Goal: Information Seeking & Learning: Learn about a topic

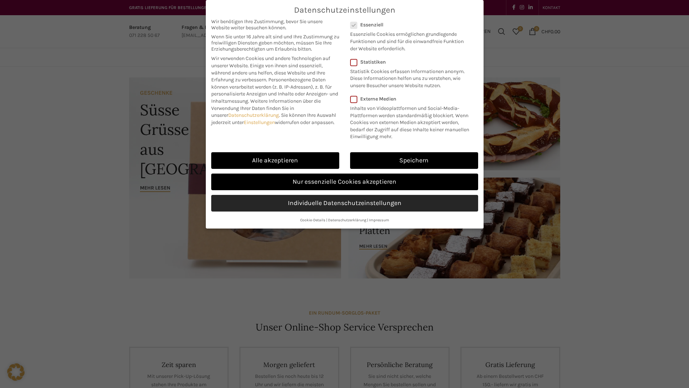
click at [400, 207] on link "Individuelle Datenschutzeinstellungen" at bounding box center [344, 203] width 267 height 17
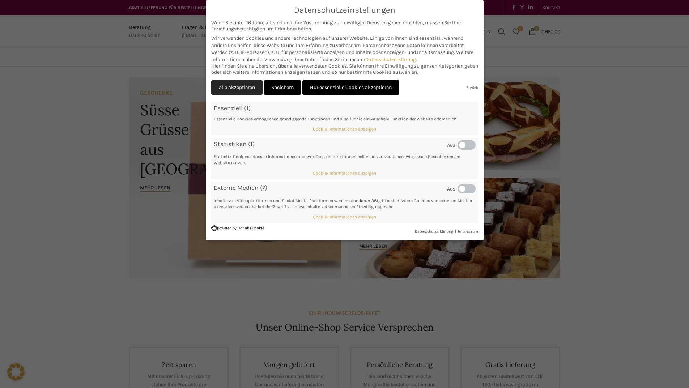
click at [246, 89] on link "Alle akzeptieren" at bounding box center [236, 87] width 51 height 15
checkbox input "true"
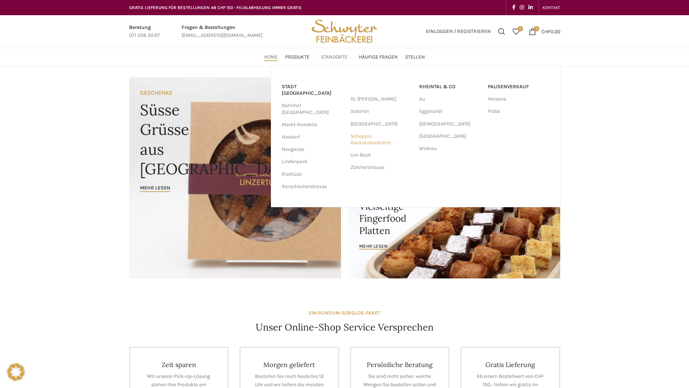
click at [365, 137] on link "Schuppis Backstubenbistro" at bounding box center [381, 139] width 61 height 19
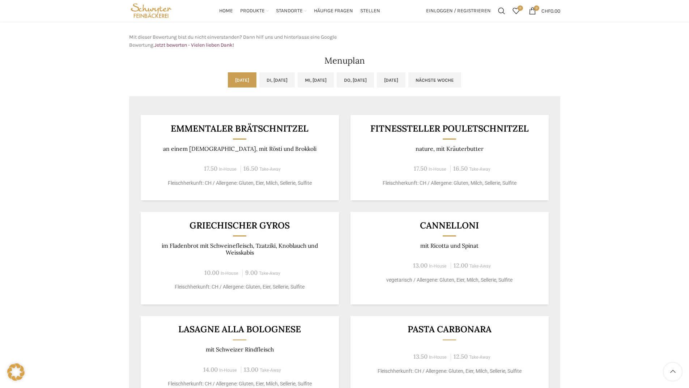
scroll to position [297, 0]
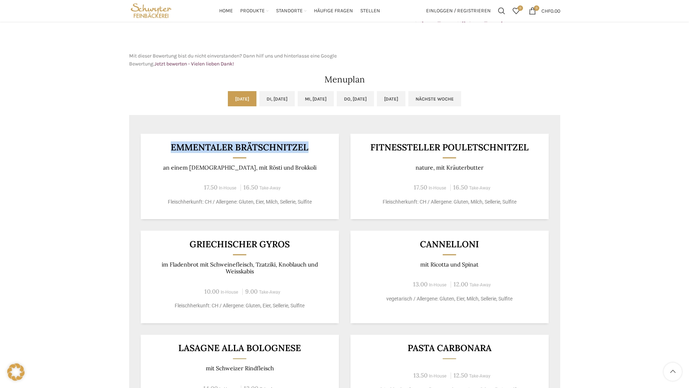
drag, startPoint x: 309, startPoint y: 148, endPoint x: 167, endPoint y: 144, distance: 142.2
click at [167, 144] on h3 "Emmentaler Brätschnitzel" at bounding box center [239, 147] width 181 height 9
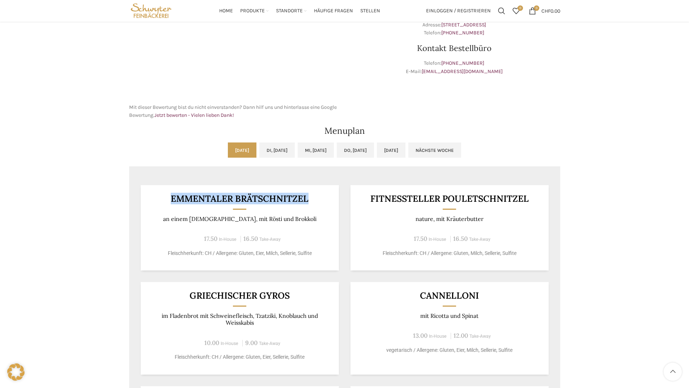
scroll to position [222, 0]
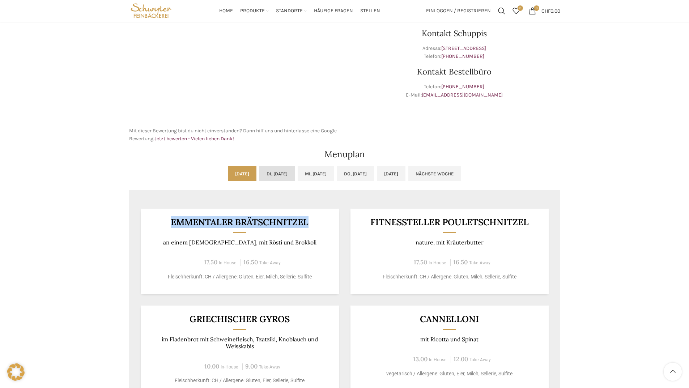
click at [266, 181] on link "Di, [DATE]" at bounding box center [276, 173] width 35 height 15
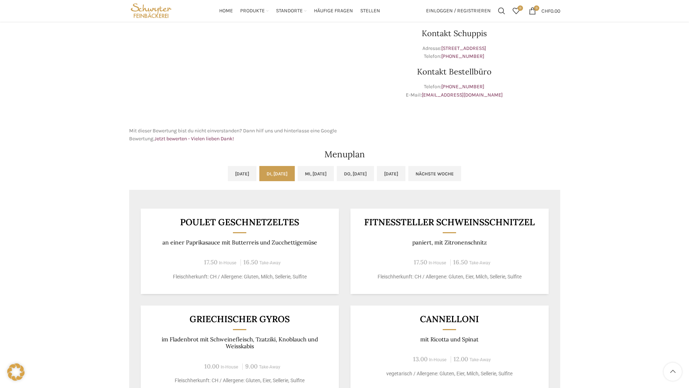
click at [583, 207] on div "Backstubenbistro Schuppis Wochentag ÖFFNUNGSZEITEN [PERSON_NAME] 06:00 - 16:30 …" at bounding box center [344, 226] width 689 height 764
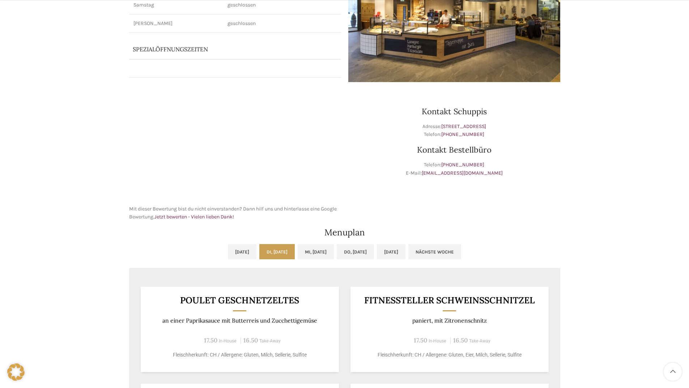
scroll to position [148, 0]
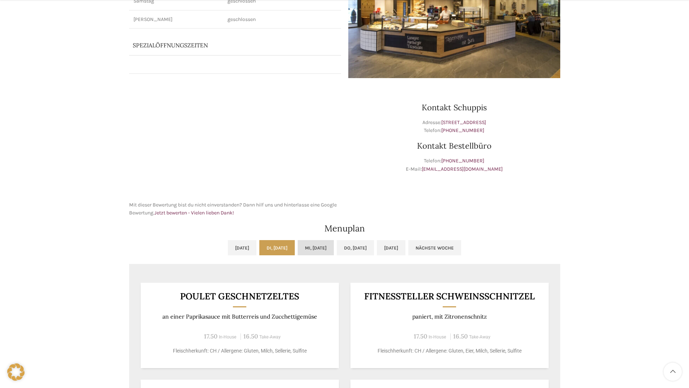
click at [330, 245] on link "Mi, [DATE]" at bounding box center [316, 247] width 36 height 15
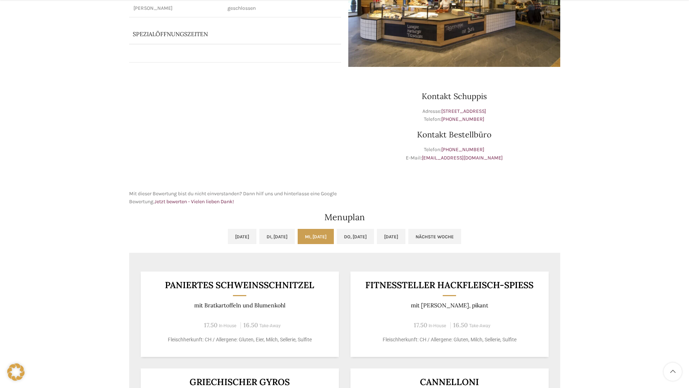
scroll to position [191, 0]
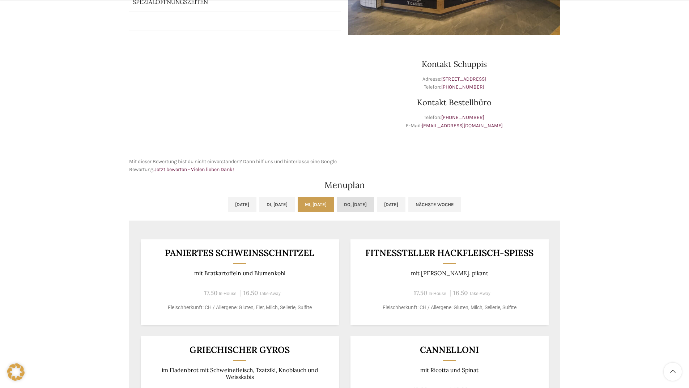
click at [368, 209] on link "Do, [DATE]" at bounding box center [355, 204] width 37 height 15
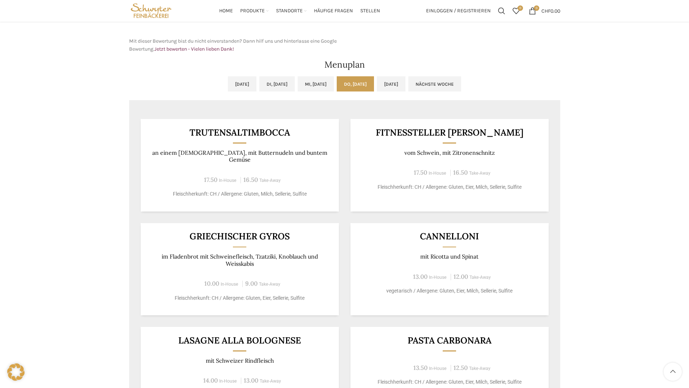
scroll to position [311, 0]
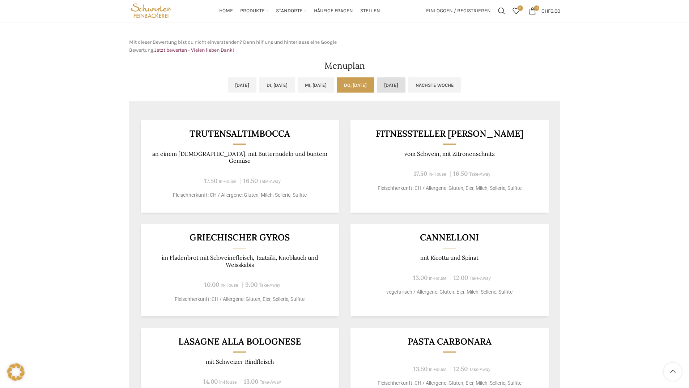
click at [405, 81] on link "[DATE]" at bounding box center [391, 84] width 29 height 15
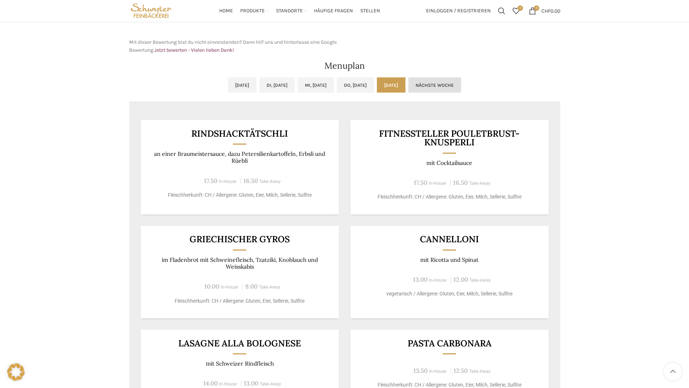
click at [461, 92] on link "Nächste Woche" at bounding box center [434, 84] width 53 height 15
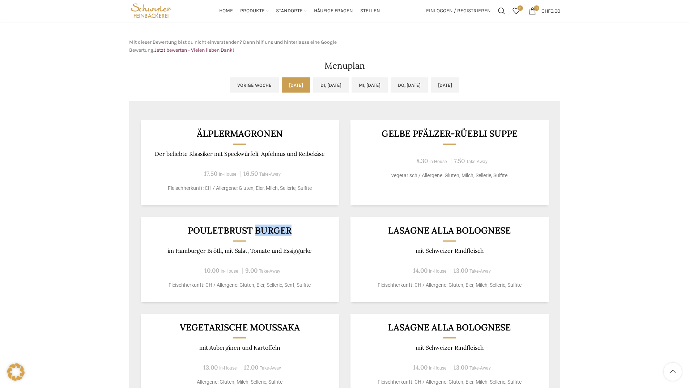
drag, startPoint x: 300, startPoint y: 229, endPoint x: 258, endPoint y: 228, distance: 42.4
click at [258, 228] on h3 "Pouletbrust Burger" at bounding box center [239, 230] width 181 height 9
click at [296, 226] on h3 "Pouletbrust Burger" at bounding box center [239, 230] width 181 height 9
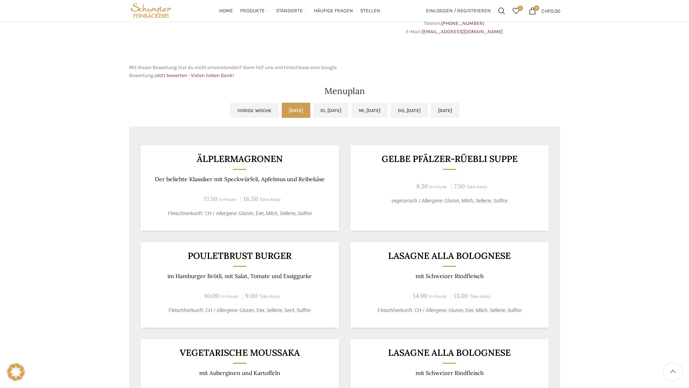
scroll to position [276, 0]
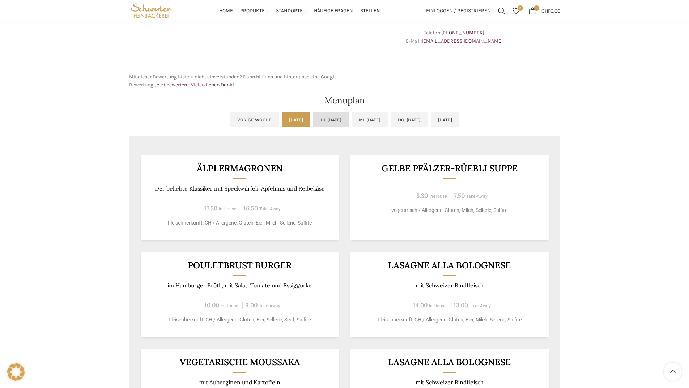
click at [314, 123] on link "Di, [DATE]" at bounding box center [330, 119] width 35 height 15
click at [362, 118] on link "Mi, [DATE]" at bounding box center [370, 119] width 36 height 15
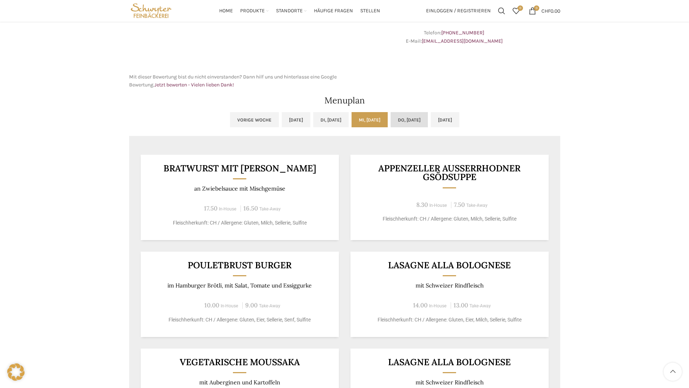
click at [411, 115] on link "Do, [DATE]" at bounding box center [409, 119] width 37 height 15
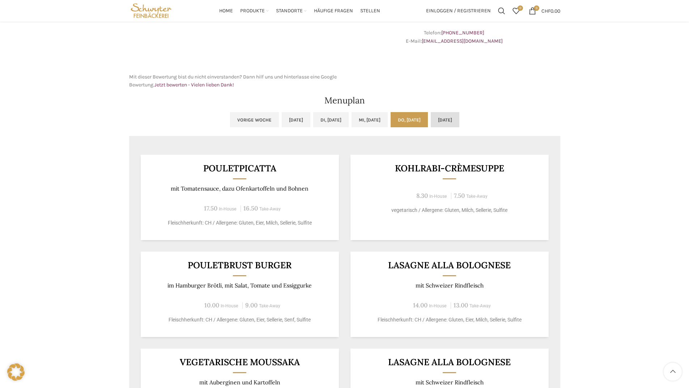
click at [449, 116] on link "[DATE]" at bounding box center [445, 119] width 29 height 15
click at [420, 115] on link "Do, [DATE]" at bounding box center [409, 119] width 37 height 15
click at [376, 116] on link "Mi, [DATE]" at bounding box center [370, 119] width 36 height 15
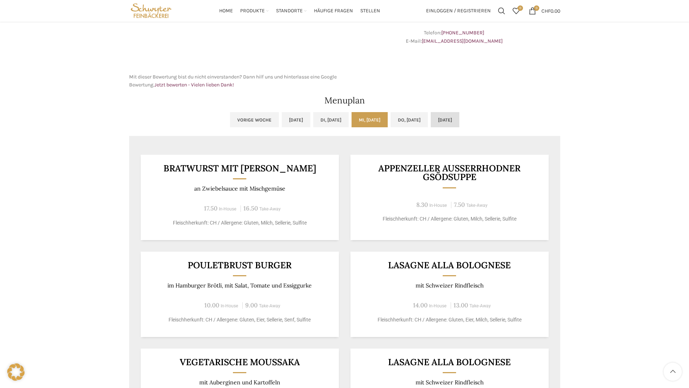
click at [459, 123] on link "[DATE]" at bounding box center [445, 119] width 29 height 15
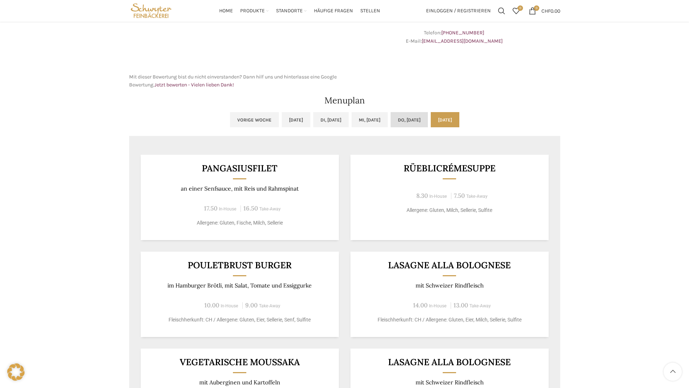
click at [411, 120] on link "Do, [DATE]" at bounding box center [409, 119] width 37 height 15
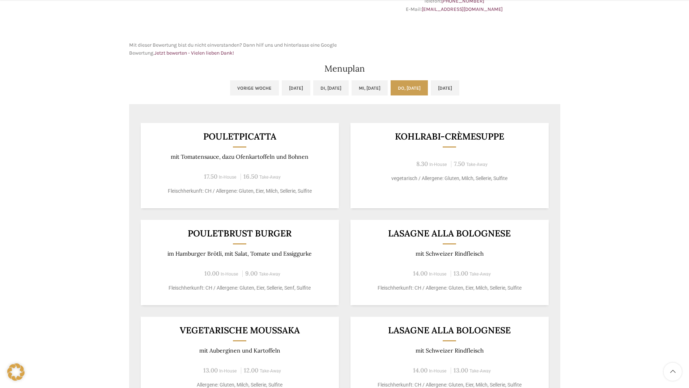
scroll to position [312, 0]
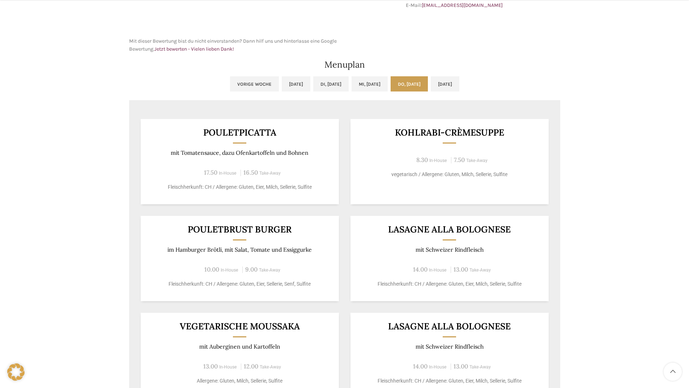
drag, startPoint x: 269, startPoint y: 133, endPoint x: 190, endPoint y: 137, distance: 79.3
click at [190, 137] on div "Pouletpicatta mit Tomatensauce, dazu Ofenkartoffeln und [PERSON_NAME] 17.50 In-…" at bounding box center [240, 161] width 198 height 85
drag, startPoint x: 207, startPoint y: 133, endPoint x: 296, endPoint y: 123, distance: 89.5
click at [296, 123] on div "Pouletpicatta mit Tomatensauce, dazu Ofenkartoffeln und [PERSON_NAME] 17.50 In-…" at bounding box center [240, 161] width 198 height 85
drag, startPoint x: 290, startPoint y: 129, endPoint x: 280, endPoint y: 130, distance: 10.2
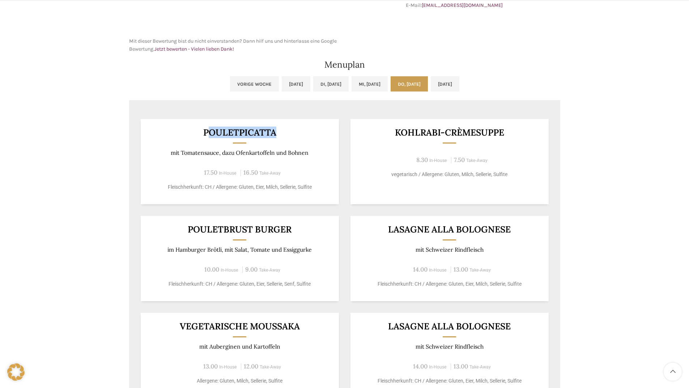
click at [290, 129] on h3 "Pouletpicatta" at bounding box center [239, 132] width 181 height 9
click at [278, 131] on h3 "Pouletpicatta" at bounding box center [239, 132] width 181 height 9
click at [202, 127] on div "Pouletpicatta mit Tomatensauce, dazu Ofenkartoffeln und [PERSON_NAME] 17.50 In-…" at bounding box center [240, 161] width 198 height 85
drag, startPoint x: 205, startPoint y: 131, endPoint x: 310, endPoint y: 129, distance: 105.6
click at [310, 129] on h3 "Pouletpicatta" at bounding box center [239, 132] width 181 height 9
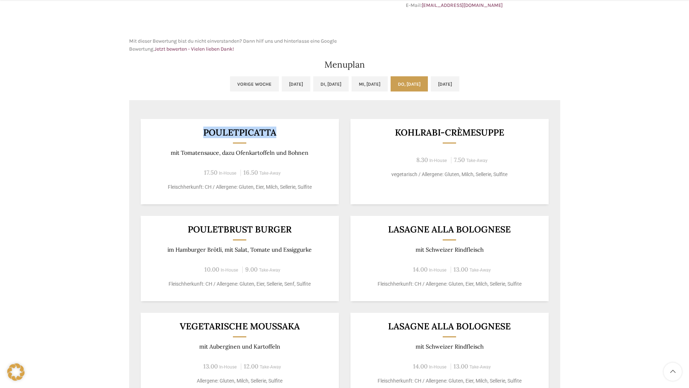
copy h3 "Pouletpicatta"
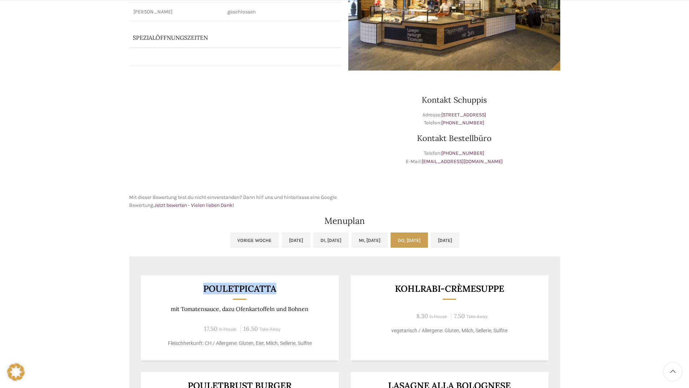
scroll to position [165, 0]
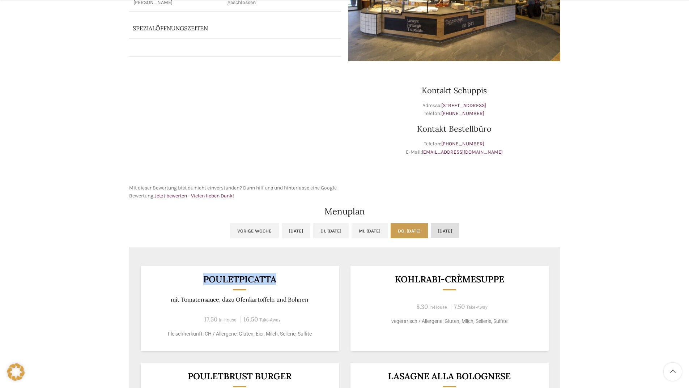
click at [458, 237] on link "[DATE]" at bounding box center [445, 230] width 29 height 15
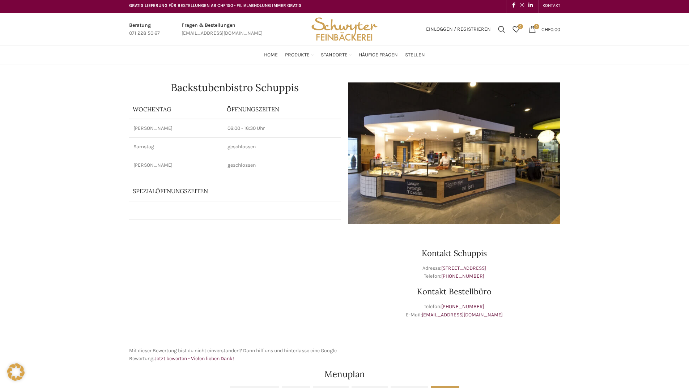
scroll to position [0, 0]
